Goal: Information Seeking & Learning: Learn about a topic

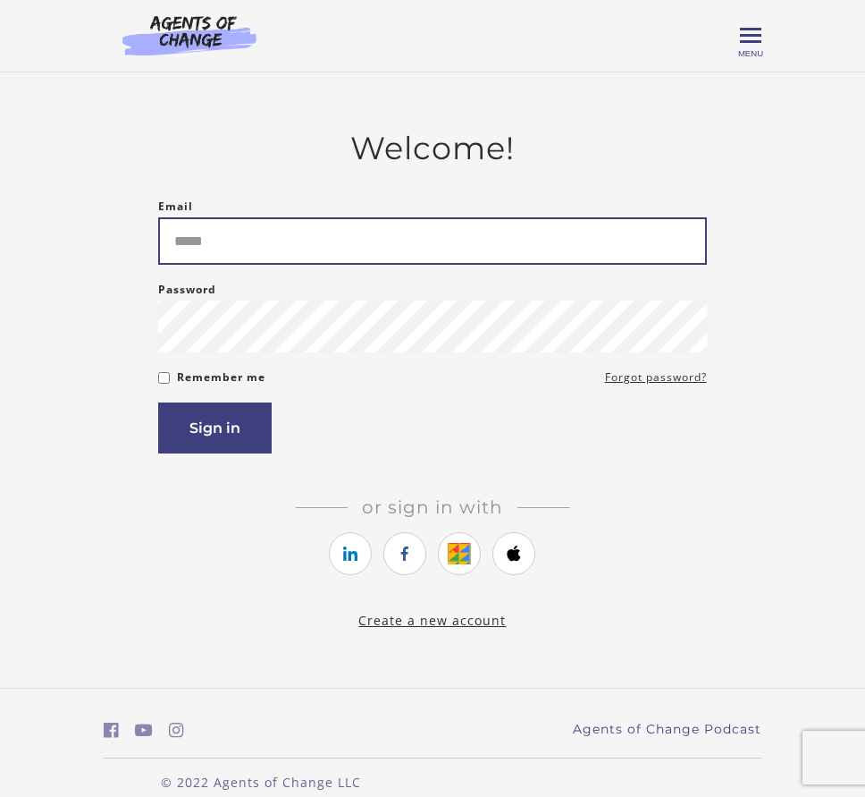
click at [563, 265] on input "Email" at bounding box center [432, 240] width 548 height 47
type input "**********"
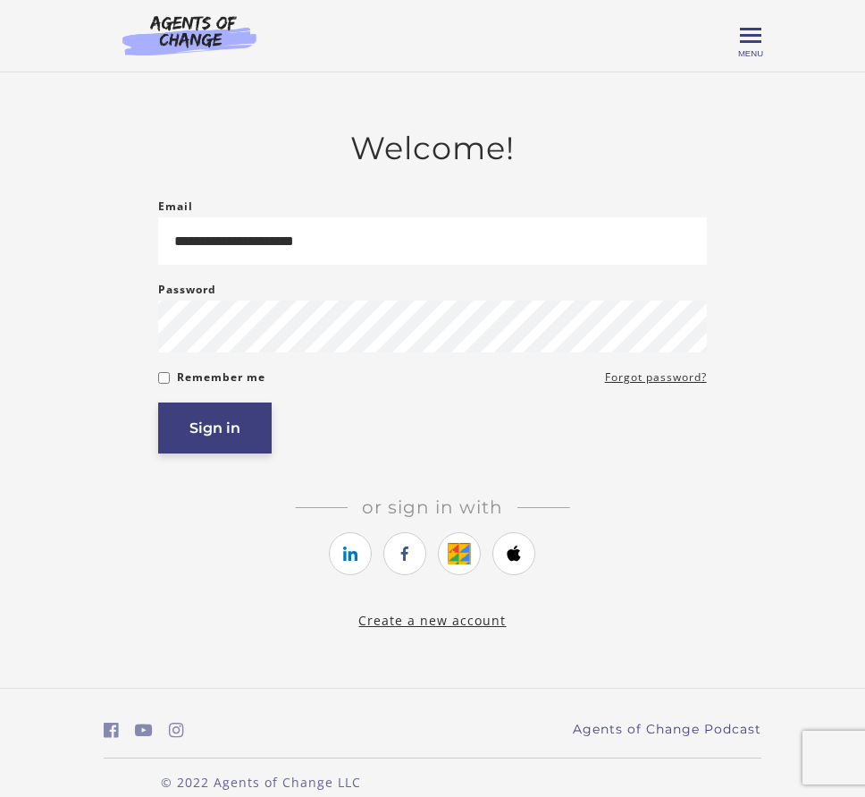
click at [182, 431] on button "Sign in" at bounding box center [215, 427] width 114 height 51
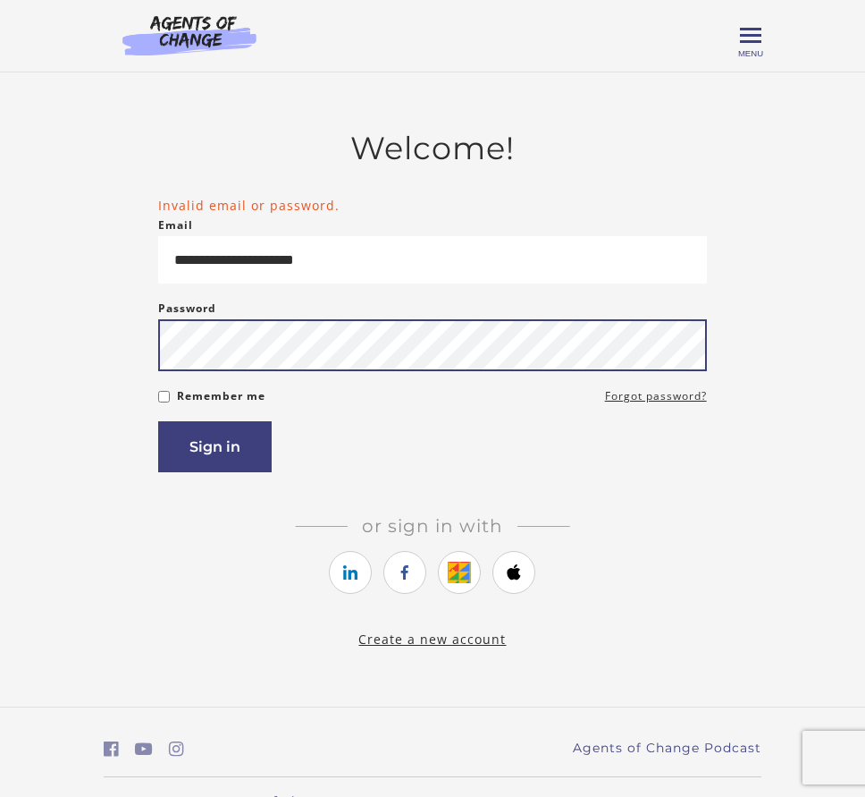
click at [158, 421] on button "Sign in" at bounding box center [215, 446] width 114 height 51
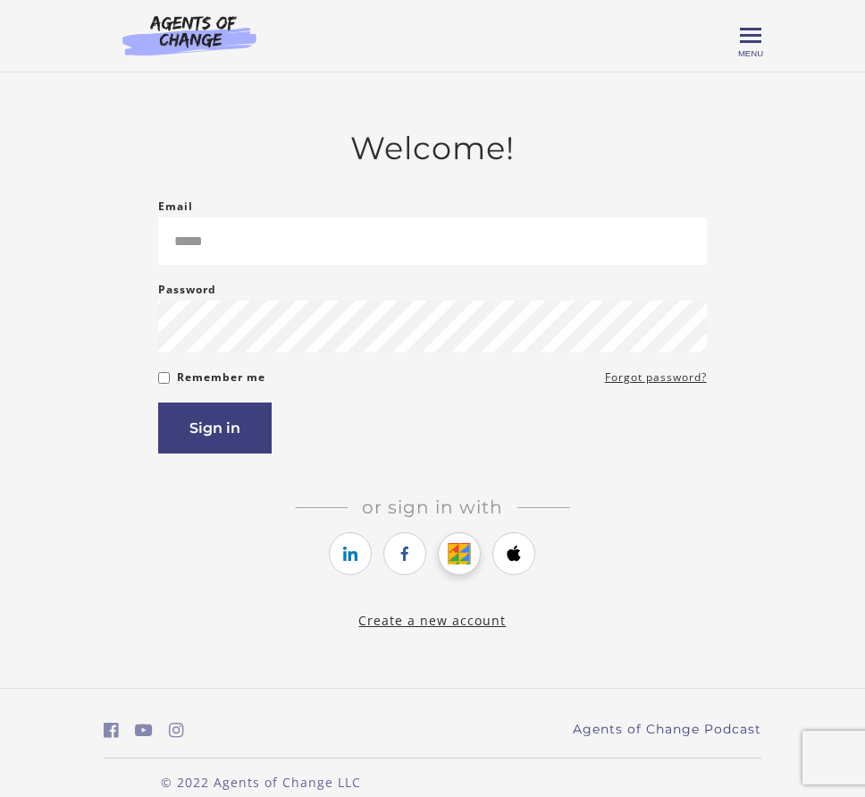
click at [467, 560] on icon "https://courses.thinkific.com/users/auth/google?ss%5Breferral%5D=&ss%5Buser_ret…" at bounding box center [460, 553] width 22 height 21
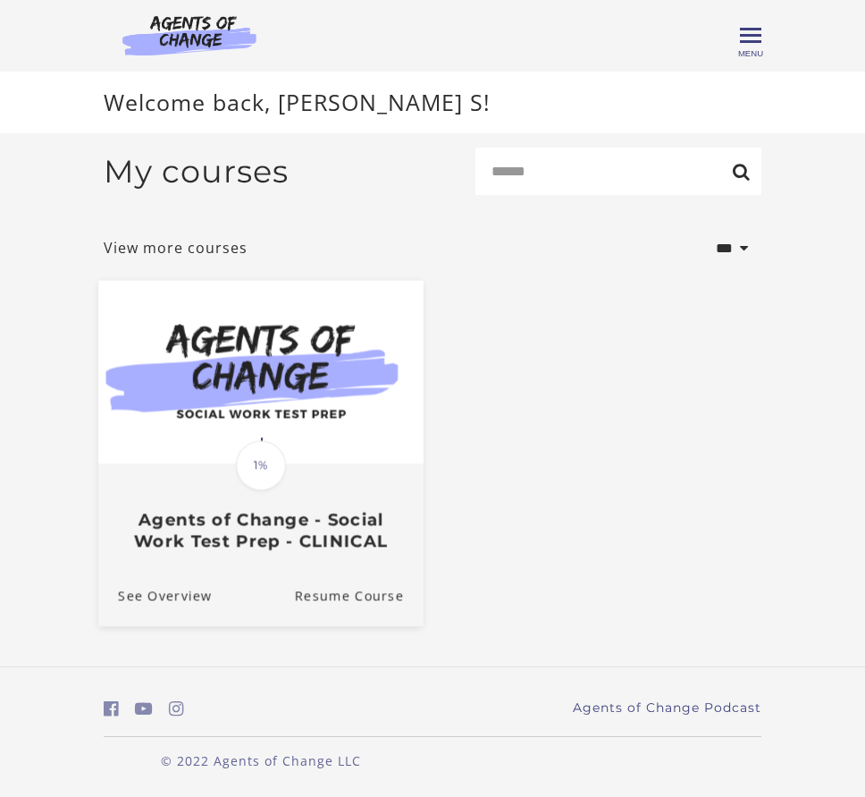
click at [301, 492] on div "Translation missing: en.liquid.partials.dashboard_course_card.progress_descript…" at bounding box center [260, 509] width 325 height 86
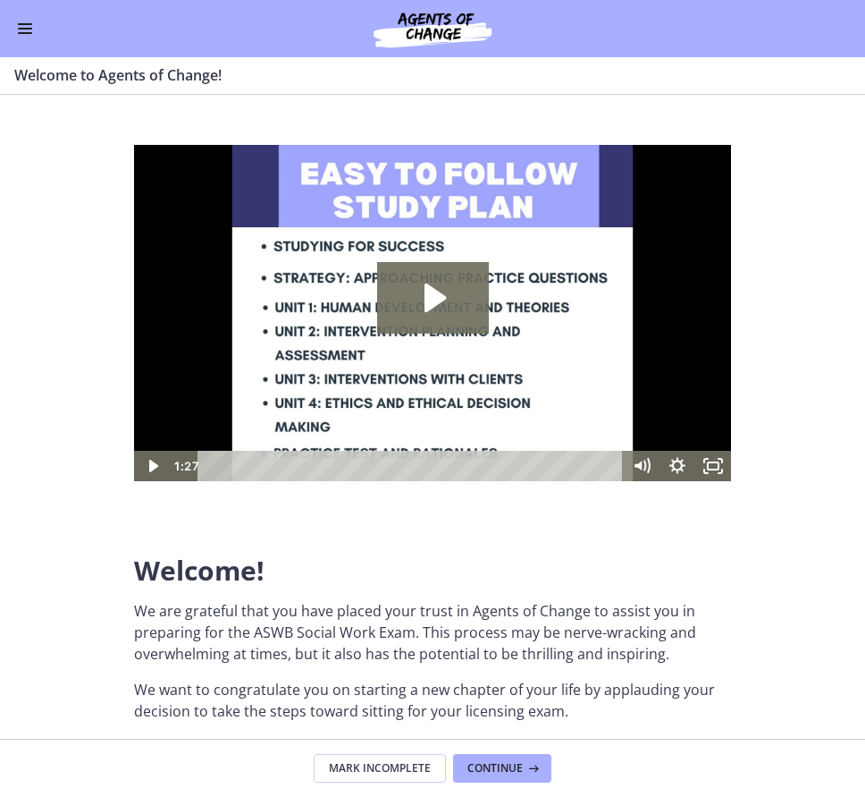
click at [537, 630] on p "We are grateful that you have placed your trust in Agents of Change to assist y…" at bounding box center [432, 632] width 597 height 64
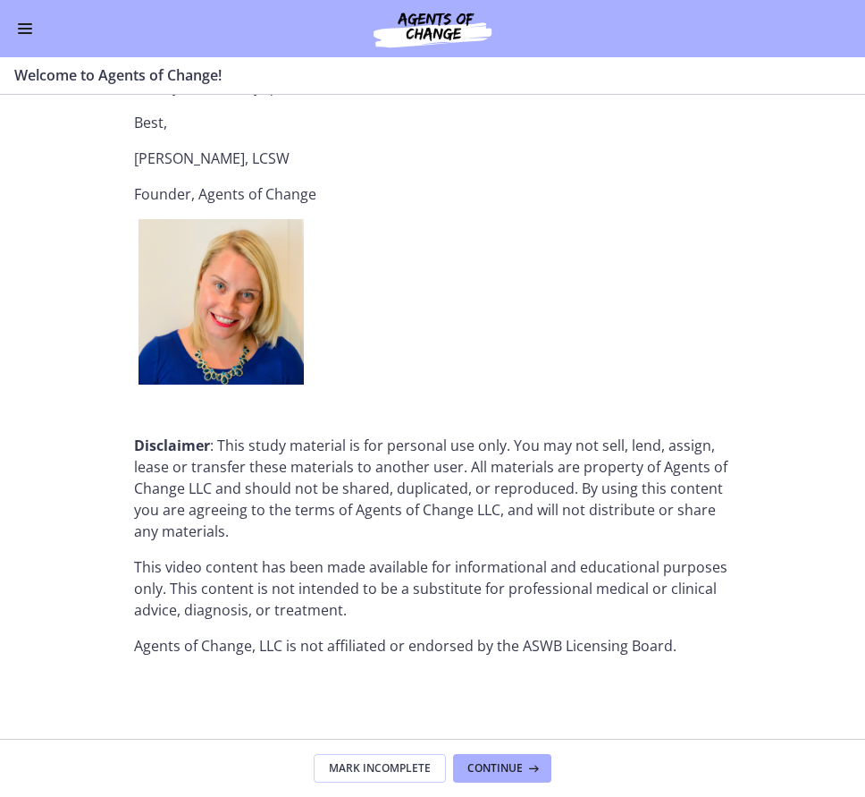
scroll to position [2142, 0]
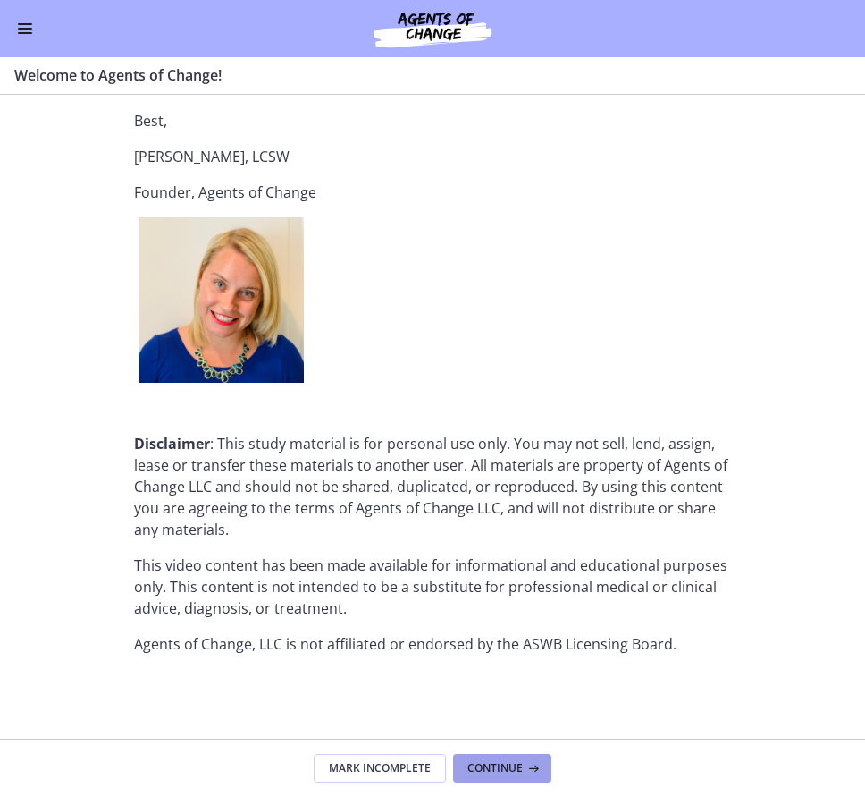
click at [491, 775] on button "Continue" at bounding box center [502, 768] width 98 height 29
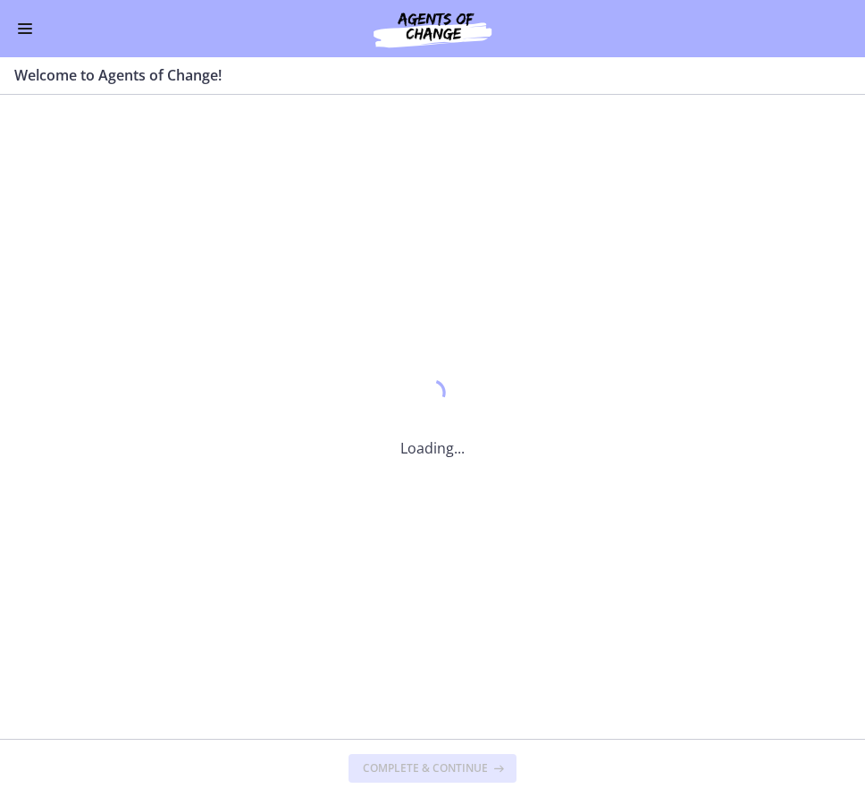
scroll to position [0, 0]
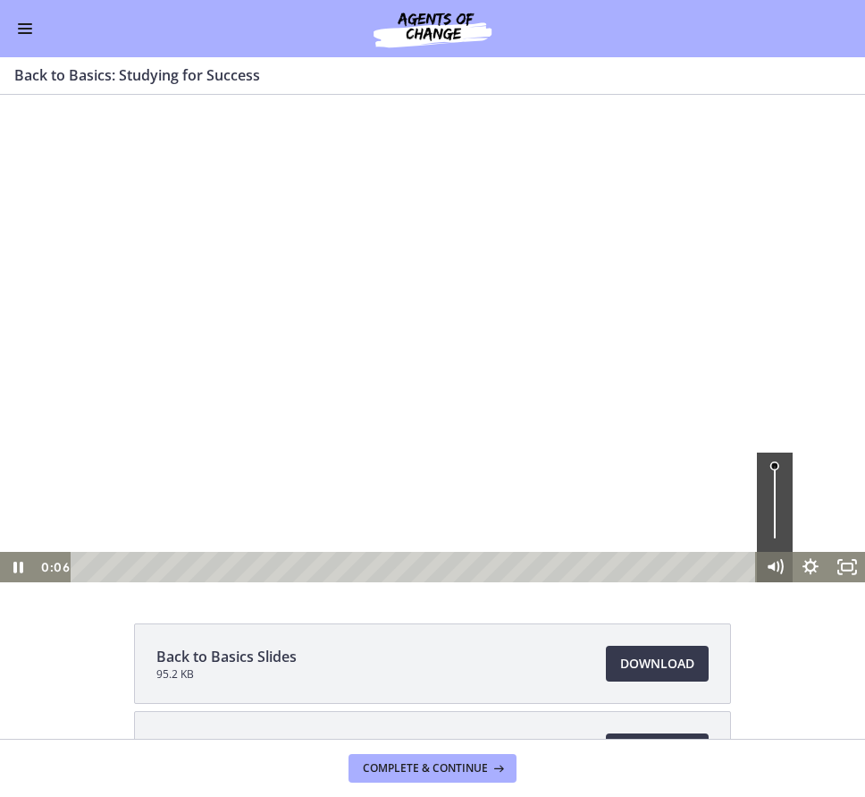
click at [772, 565] on icon "Mute" at bounding box center [771, 565] width 7 height 9
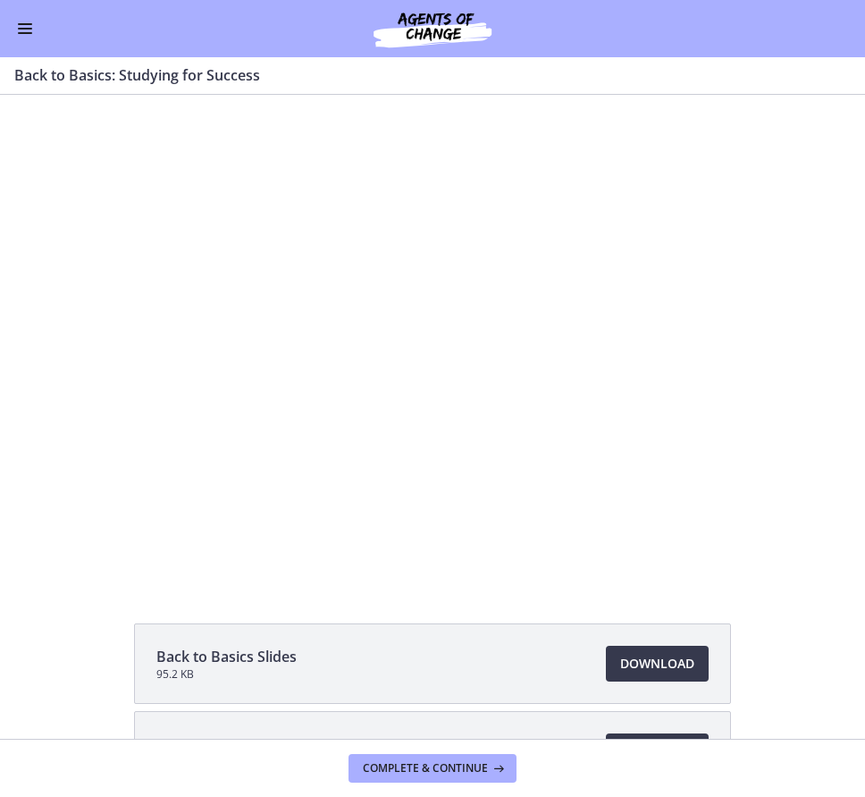
click at [798, 626] on div "Back to Basics Slides 95.2 KB Download Opens in a new window Study Plan Templat…" at bounding box center [432, 750] width 865 height 254
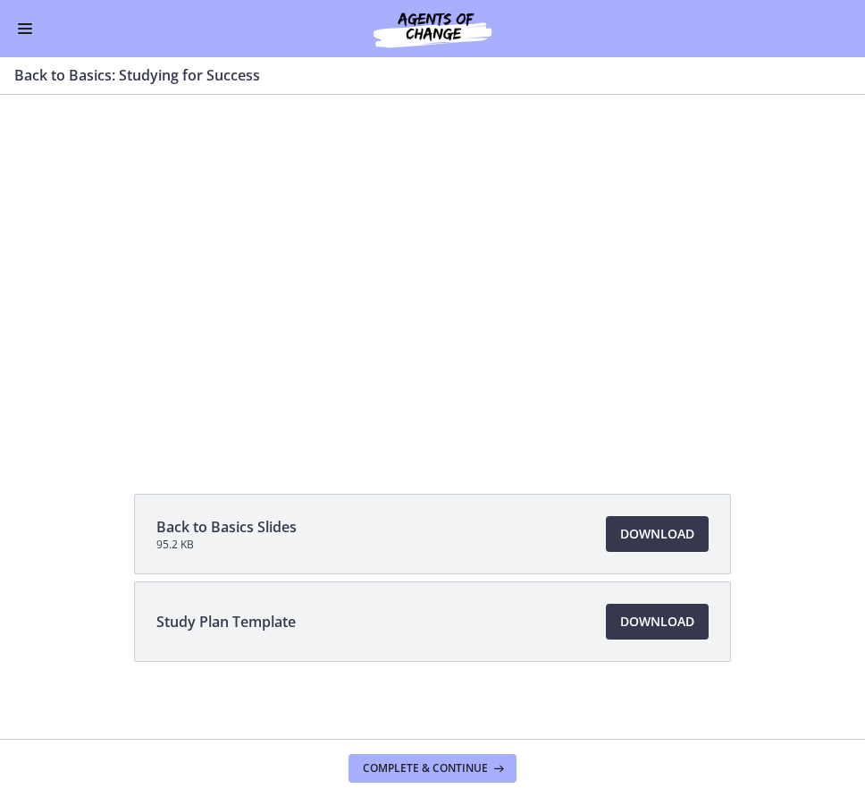
scroll to position [139, 0]
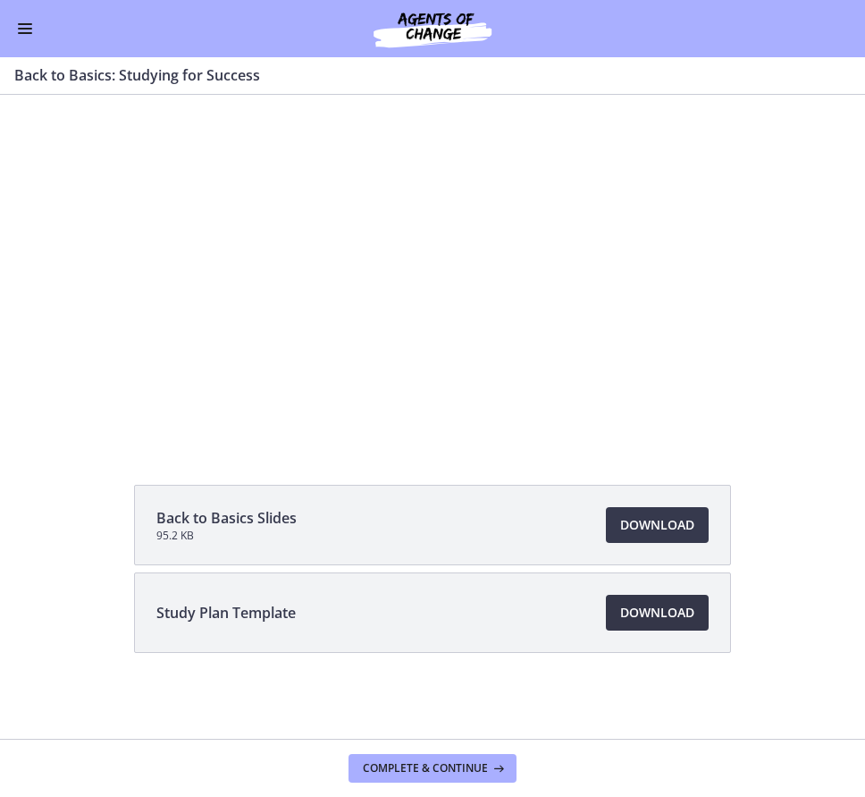
click at [685, 616] on span "Download Opens in a new window" at bounding box center [657, 612] width 74 height 21
